Goal: Task Accomplishment & Management: Complete application form

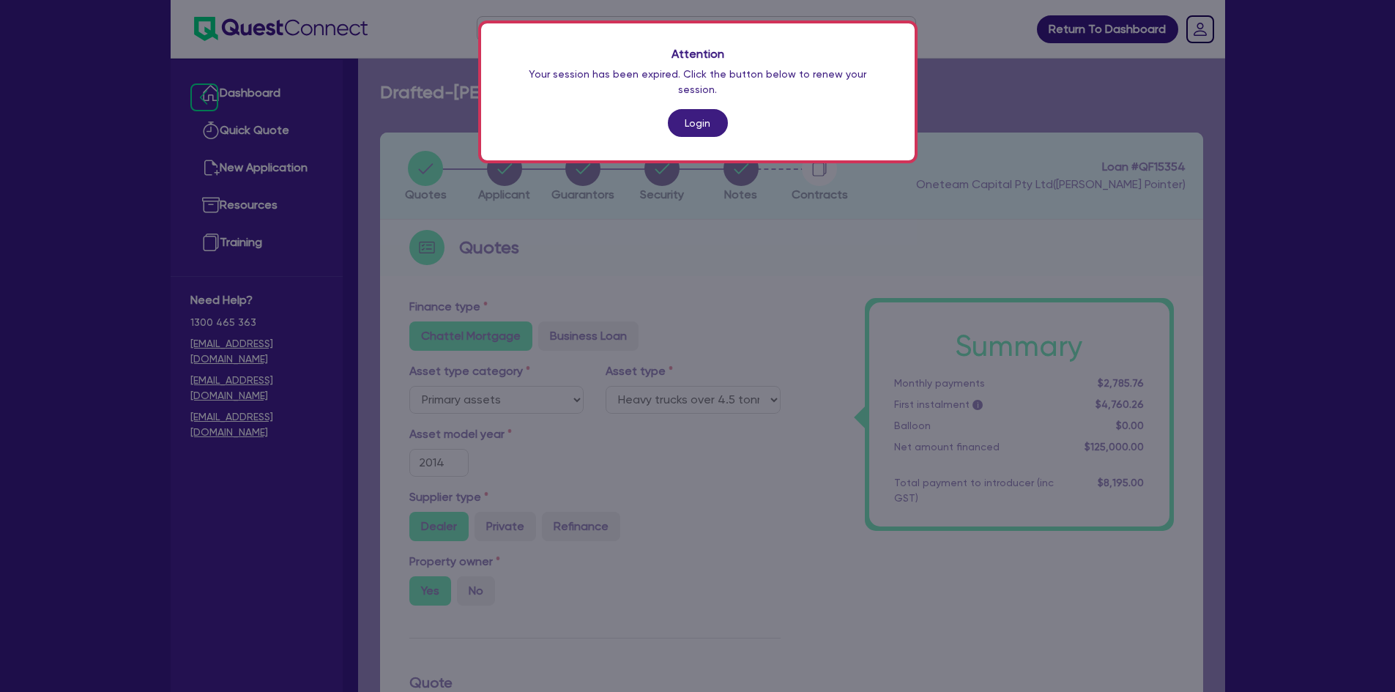
select select "PRIMARY_ASSETS"
select select "HEAVY_TRUCKS"
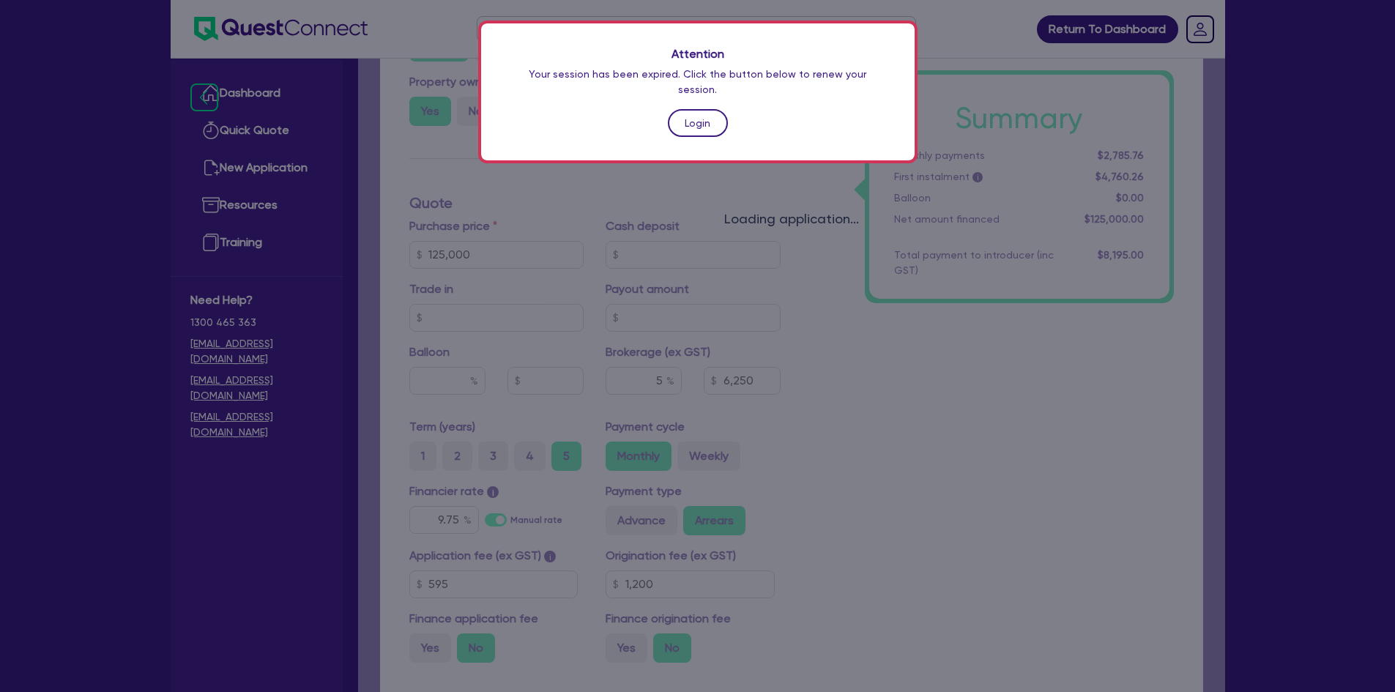
drag, startPoint x: 0, startPoint y: 0, endPoint x: 669, endPoint y: 108, distance: 678.1
click at [669, 109] on link "Login" at bounding box center [698, 123] width 60 height 28
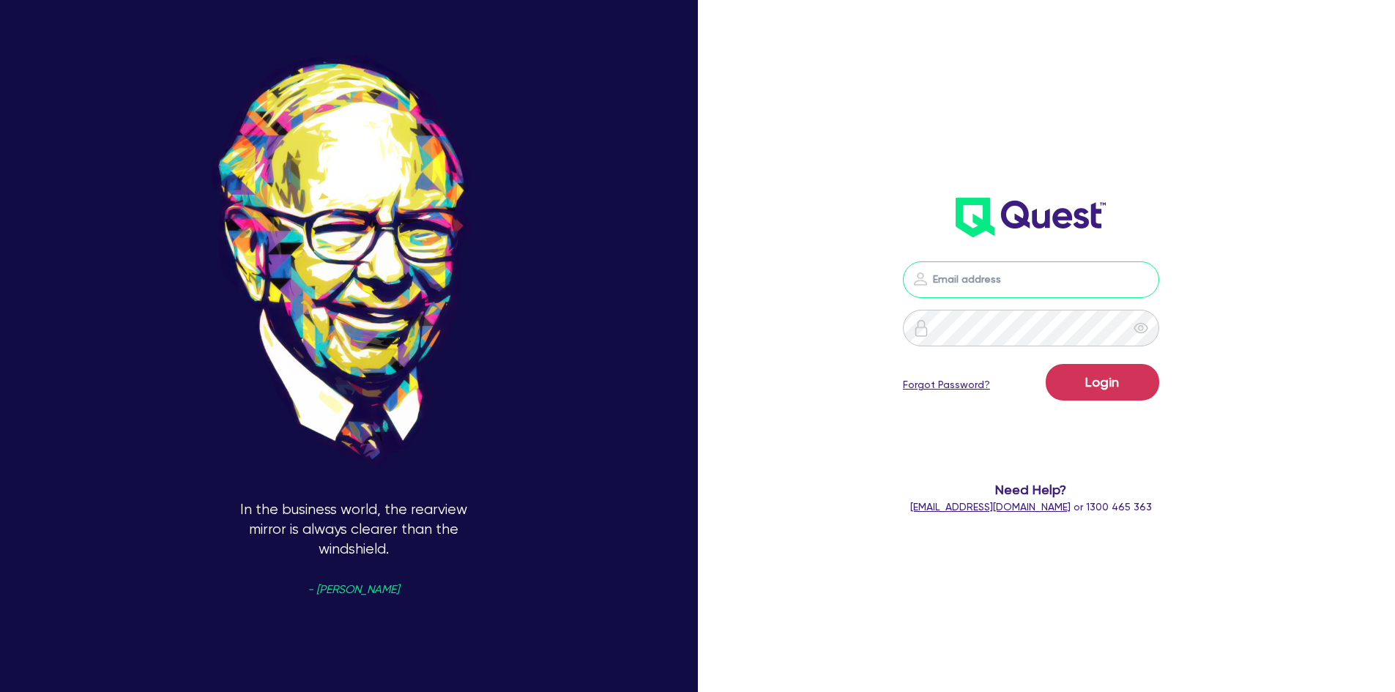
click at [989, 278] on input "email" at bounding box center [1031, 279] width 256 height 37
type input "[PERSON_NAME][EMAIL_ADDRESS][DOMAIN_NAME]"
click at [1046, 364] on button "Login" at bounding box center [1103, 382] width 114 height 37
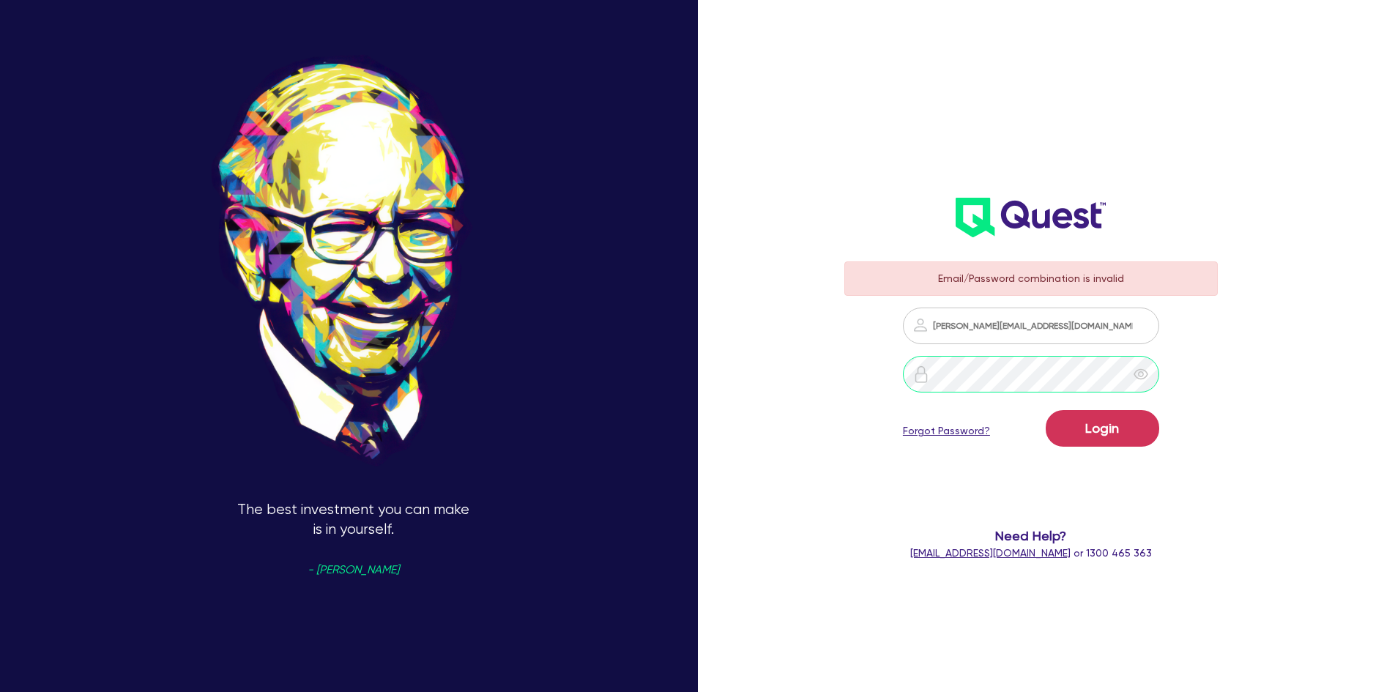
click at [1046, 410] on button "Login" at bounding box center [1103, 428] width 114 height 37
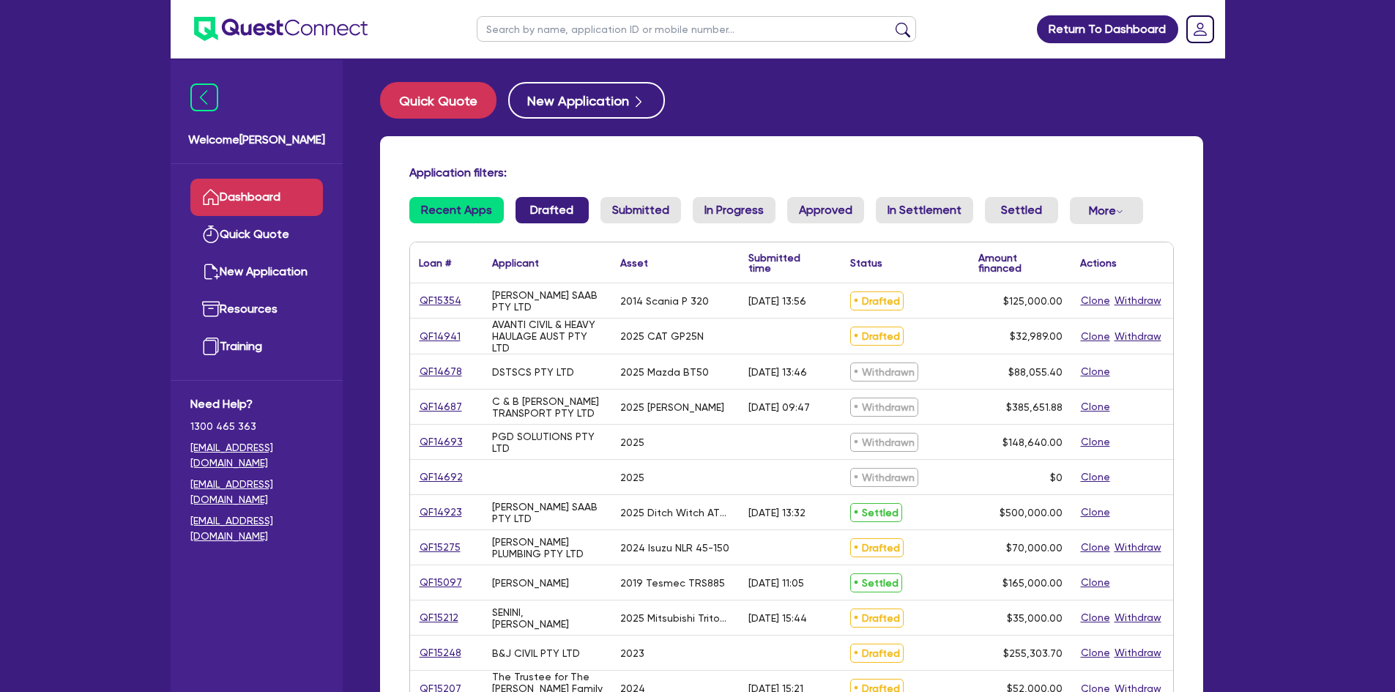
click at [560, 215] on link "Drafted" at bounding box center [552, 210] width 73 height 26
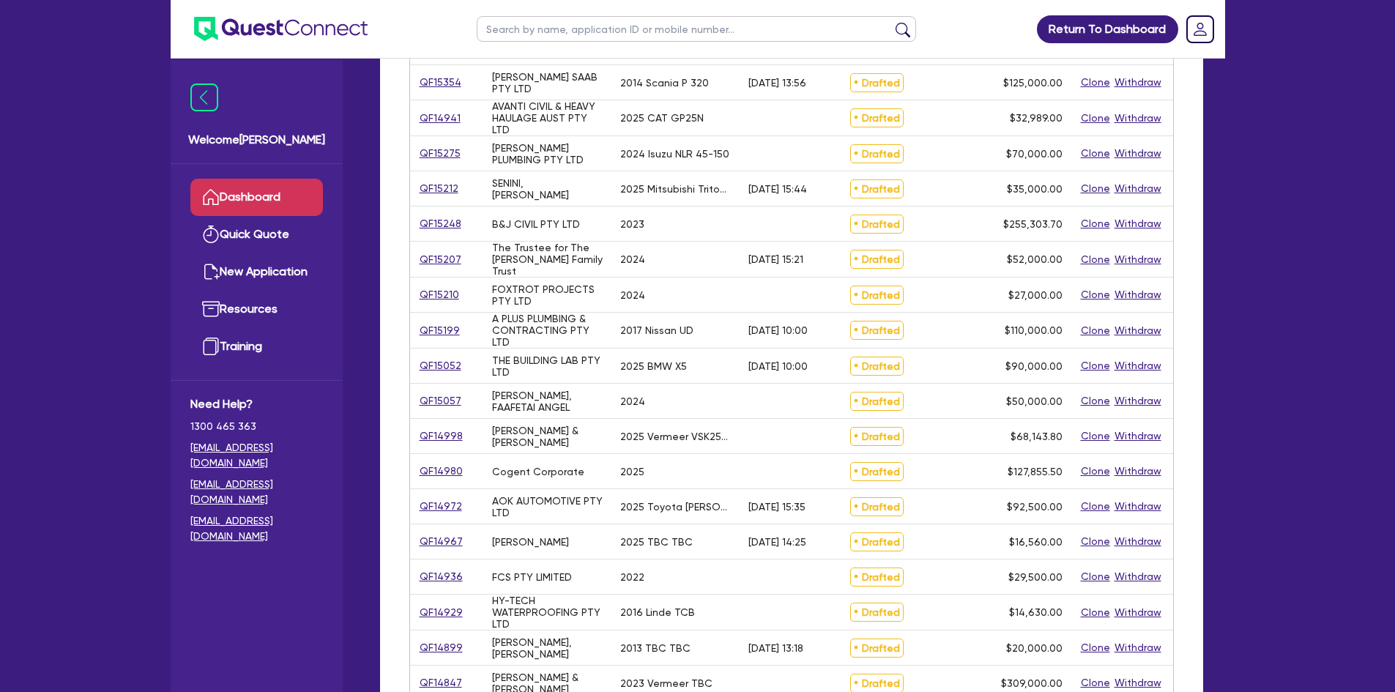
scroll to position [220, 0]
